Goal: Information Seeking & Learning: Learn about a topic

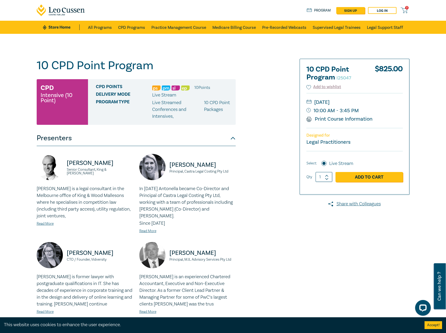
click at [242, 173] on div "10 CPD Point Program I25047 CPD Intensive (10 Point) CPD Points 10 Point s Deli…" at bounding box center [160, 335] width 253 height 552
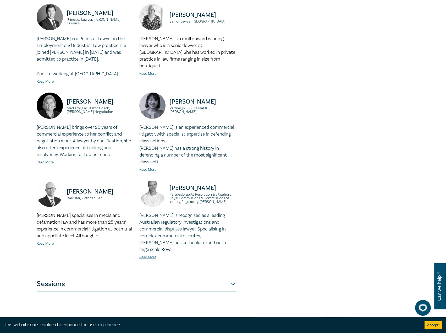
scroll to position [393, 0]
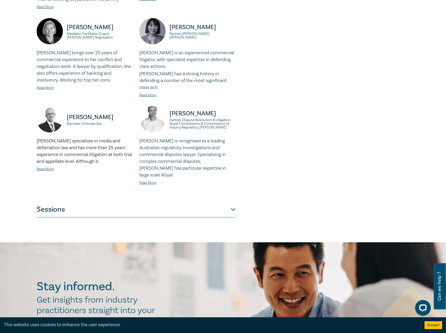
click at [148, 202] on button "Sessions" at bounding box center [136, 210] width 199 height 16
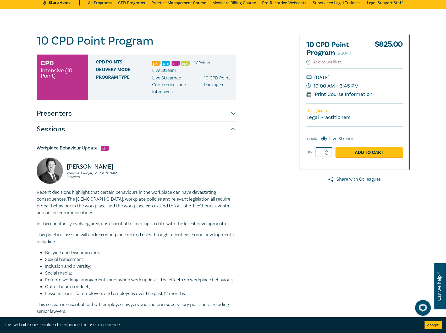
scroll to position [0, 0]
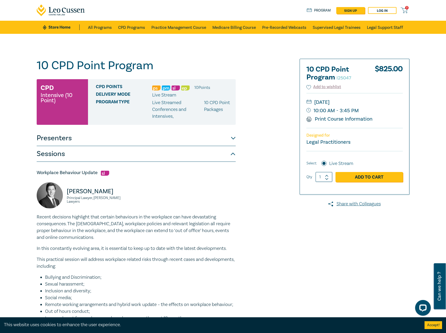
drag, startPoint x: 107, startPoint y: 141, endPoint x: 99, endPoint y: 139, distance: 8.7
click at [107, 141] on button "Presenters" at bounding box center [136, 138] width 199 height 16
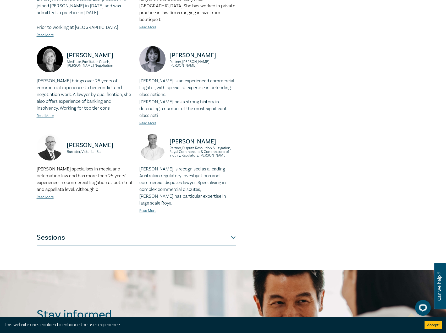
scroll to position [393, 0]
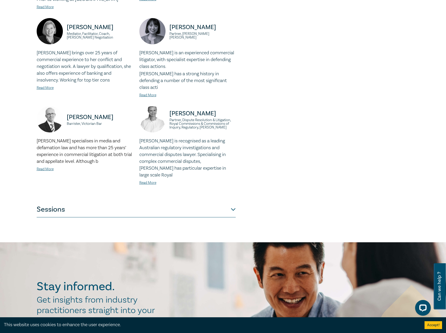
click at [65, 202] on button "Sessions" at bounding box center [136, 210] width 199 height 16
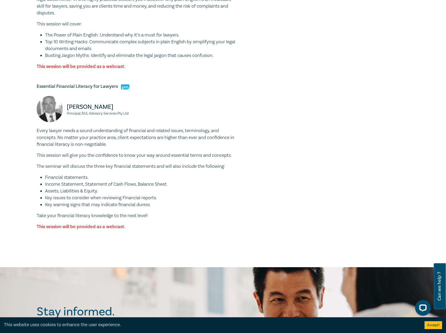
scroll to position [1756, 0]
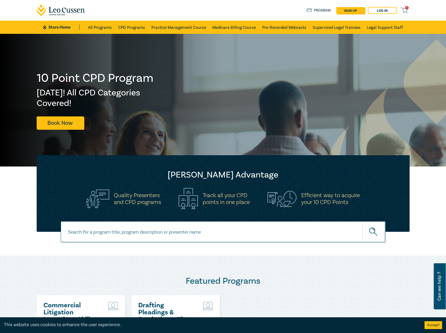
click at [167, 239] on input at bounding box center [223, 231] width 325 height 21
type input "i26000"
click at [363, 224] on button "submit" at bounding box center [374, 232] width 23 height 16
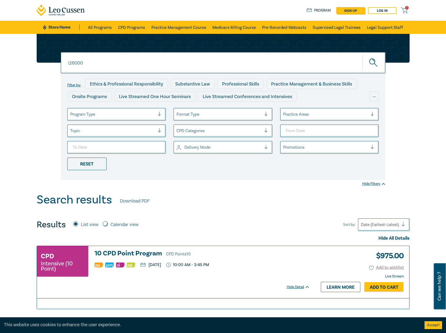
click at [143, 253] on h3 "10 CPD Point Program CPD Points 10" at bounding box center [202, 254] width 215 height 8
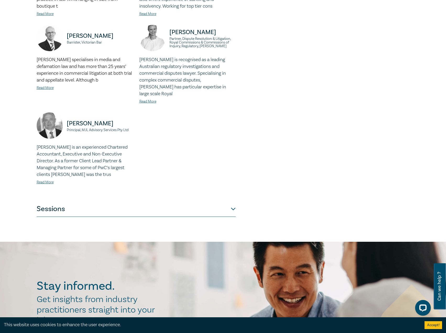
click at [213, 201] on button "Sessions" at bounding box center [136, 209] width 199 height 16
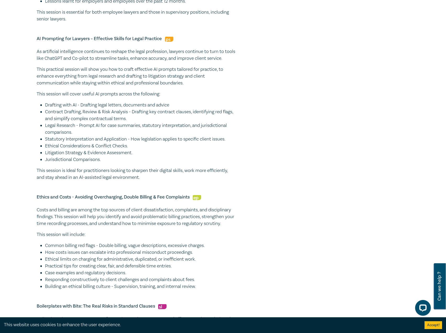
scroll to position [236, 0]
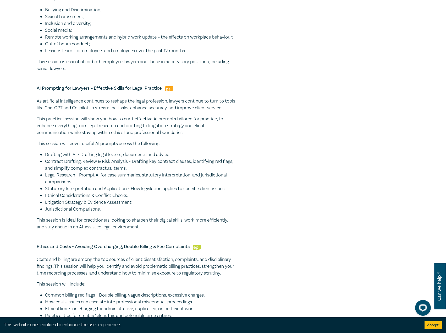
click at [126, 332] on div "This website uses cookies to enhance the user experience. Accept!" at bounding box center [223, 325] width 446 height 16
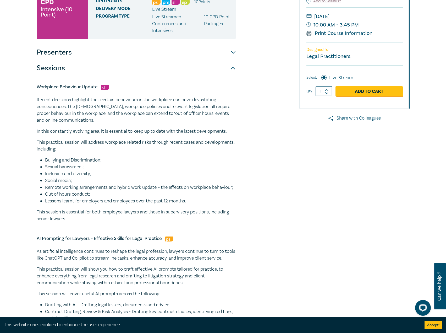
scroll to position [26, 0]
